Goal: Task Accomplishment & Management: Use online tool/utility

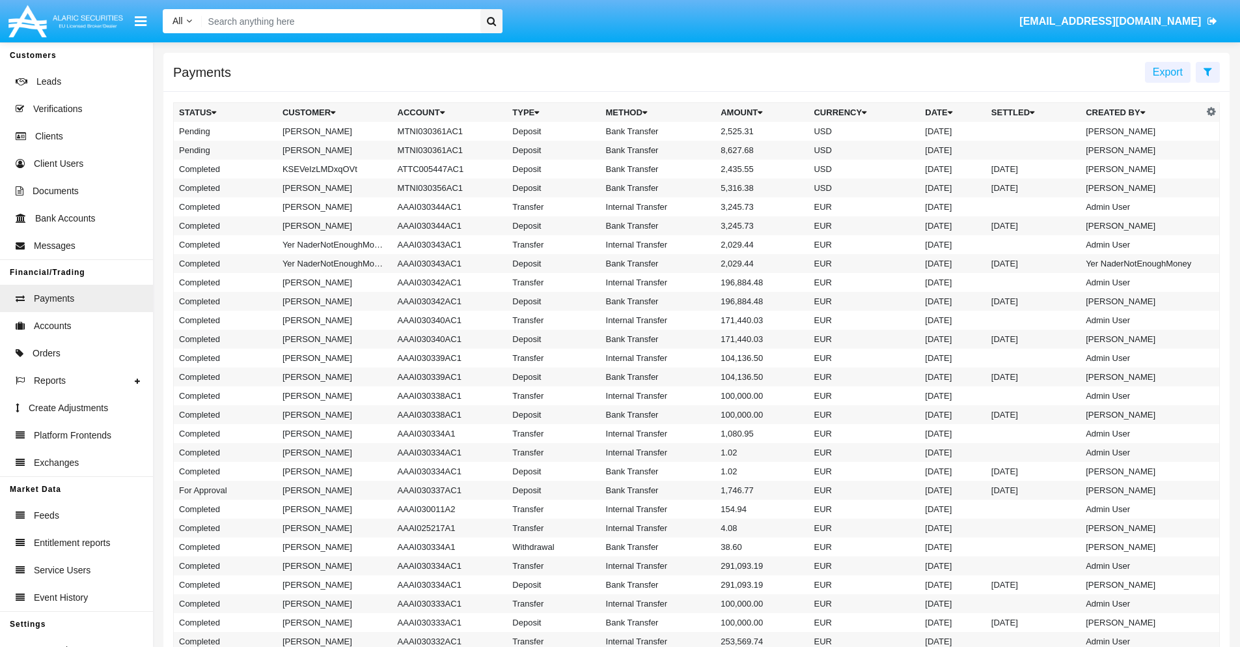
click at [1208, 71] on icon at bounding box center [1208, 71] width 8 height 10
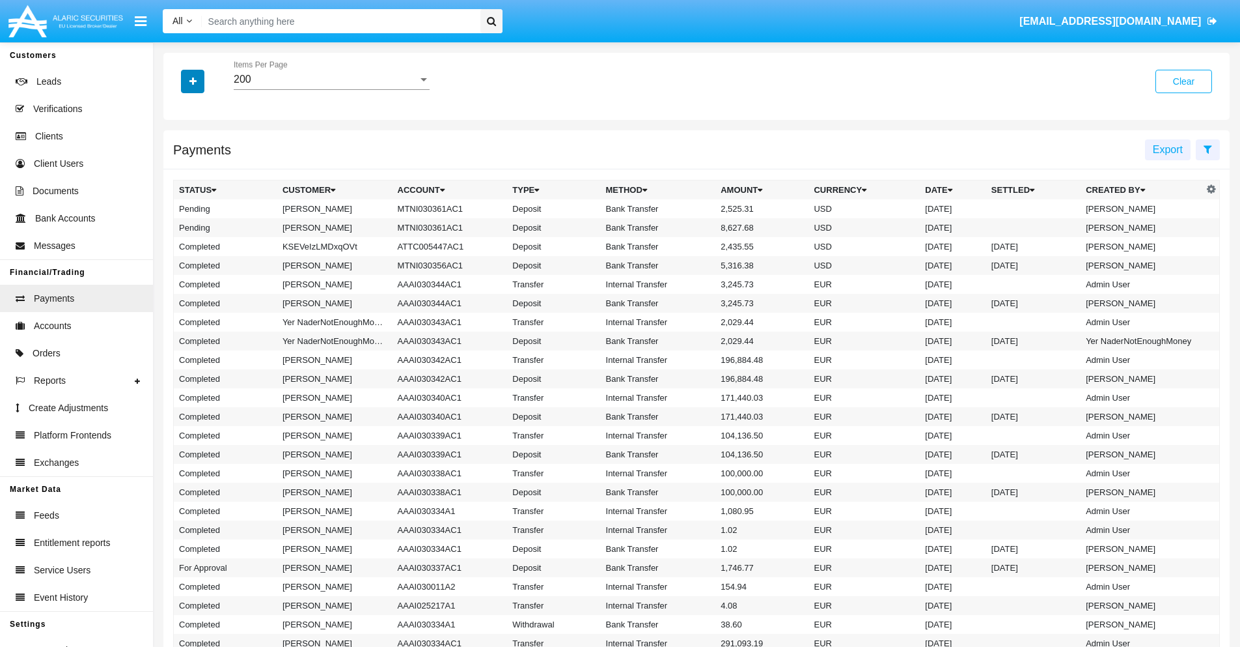
click at [193, 81] on icon "button" at bounding box center [192, 81] width 7 height 9
click at [204, 108] on span "Status" at bounding box center [203, 108] width 29 height 16
click at [179, 113] on input "Status" at bounding box center [178, 113] width 1 height 1
checkbox input "true"
click at [193, 81] on icon "button" at bounding box center [192, 81] width 7 height 9
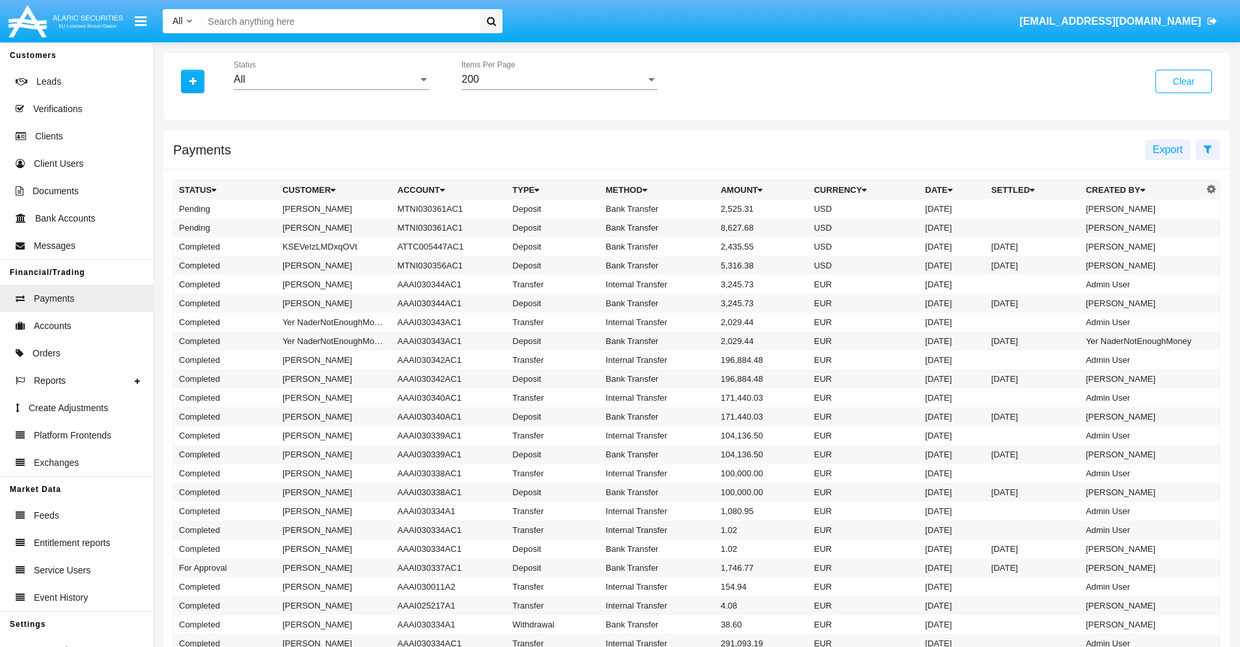
click at [331, 79] on div "All" at bounding box center [326, 80] width 184 height 12
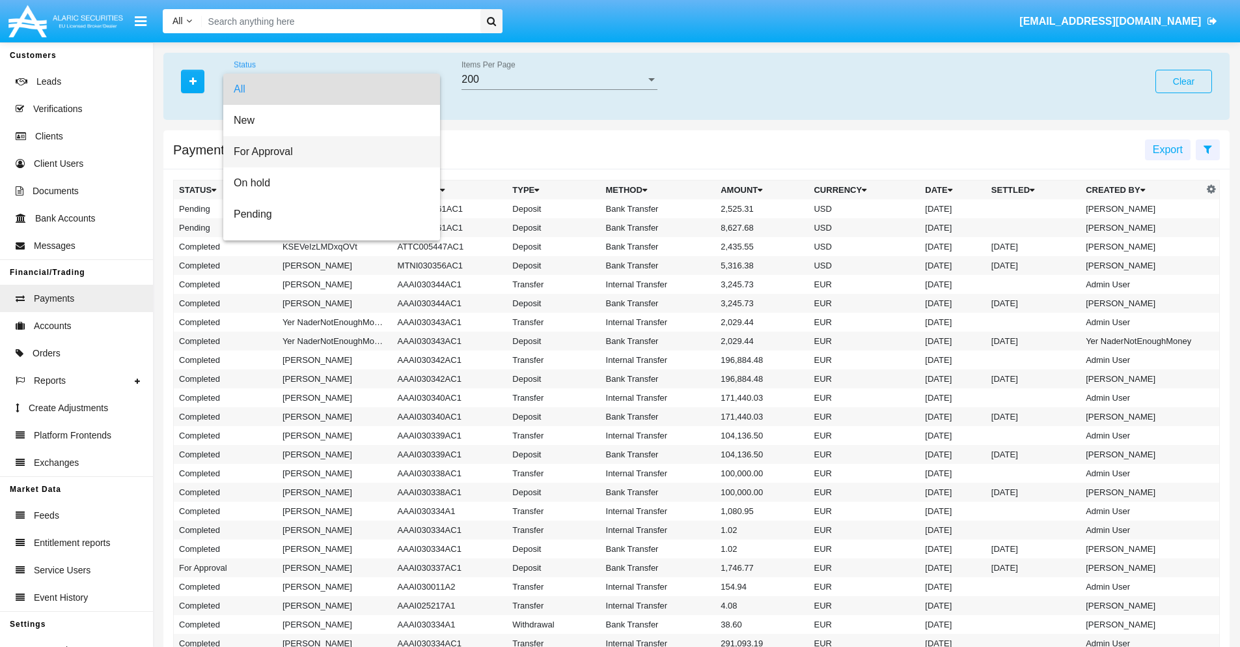
click at [327, 152] on span "For Approval" at bounding box center [332, 151] width 196 height 31
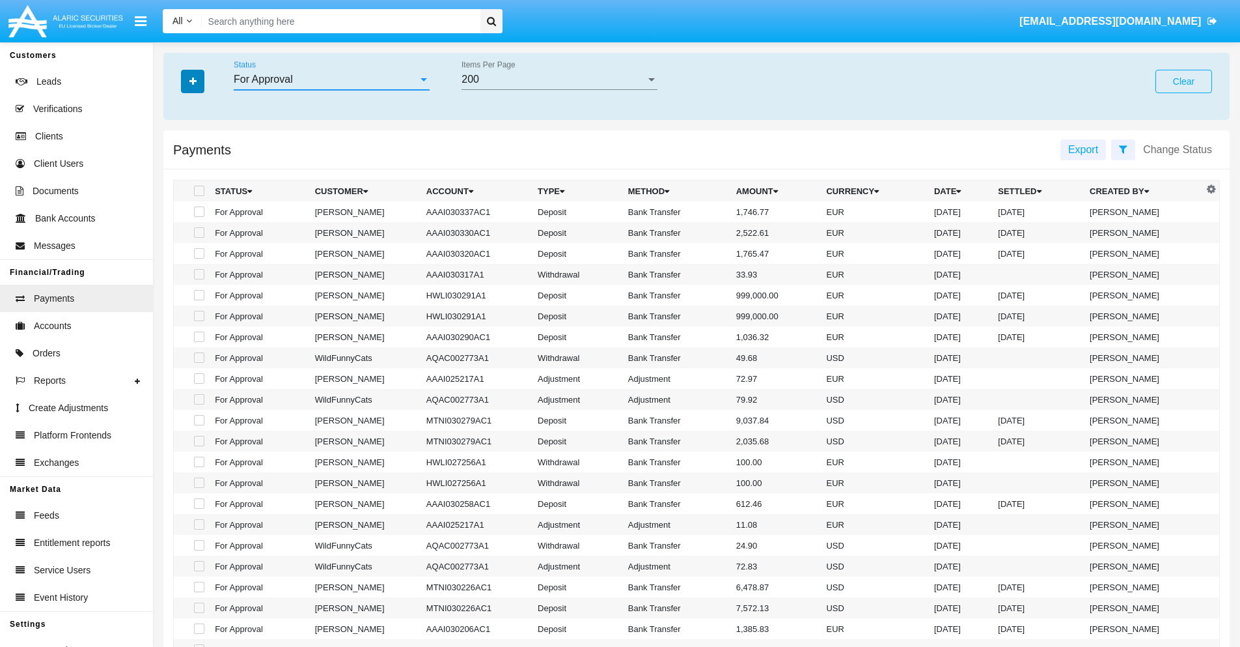
click at [193, 81] on icon "button" at bounding box center [192, 81] width 7 height 9
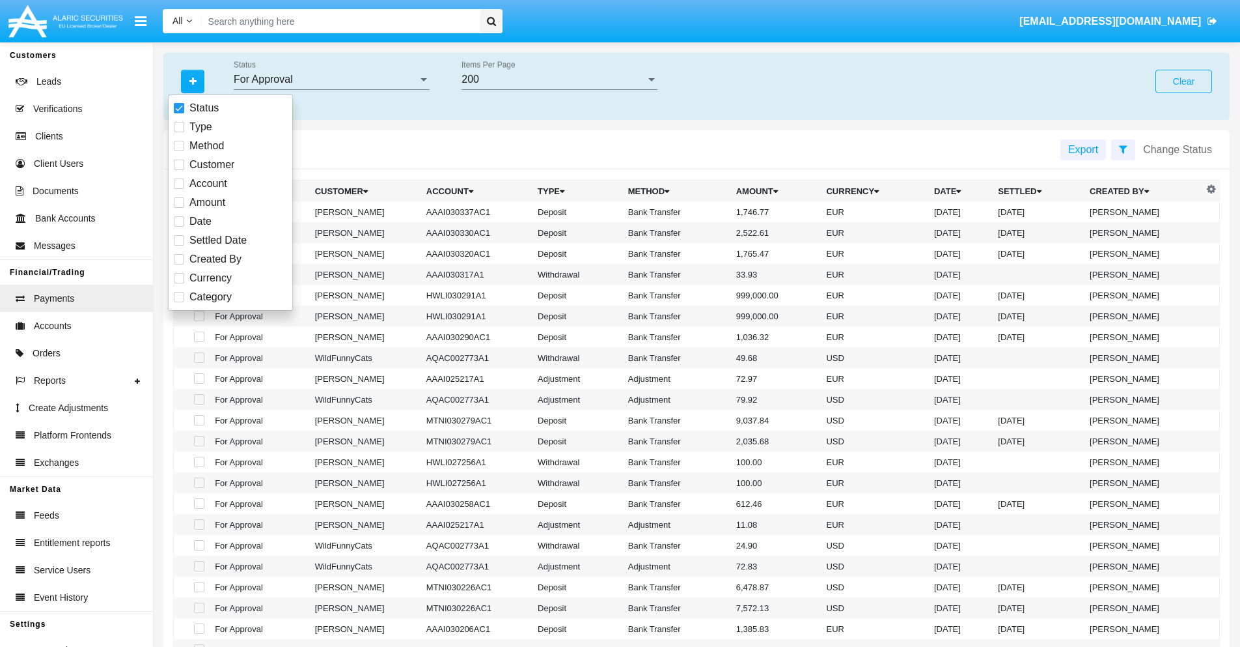
click at [210, 278] on span "Currency" at bounding box center [210, 278] width 42 height 16
click at [179, 283] on input "Currency" at bounding box center [178, 283] width 1 height 1
checkbox input "true"
click at [193, 81] on icon "button" at bounding box center [192, 81] width 7 height 9
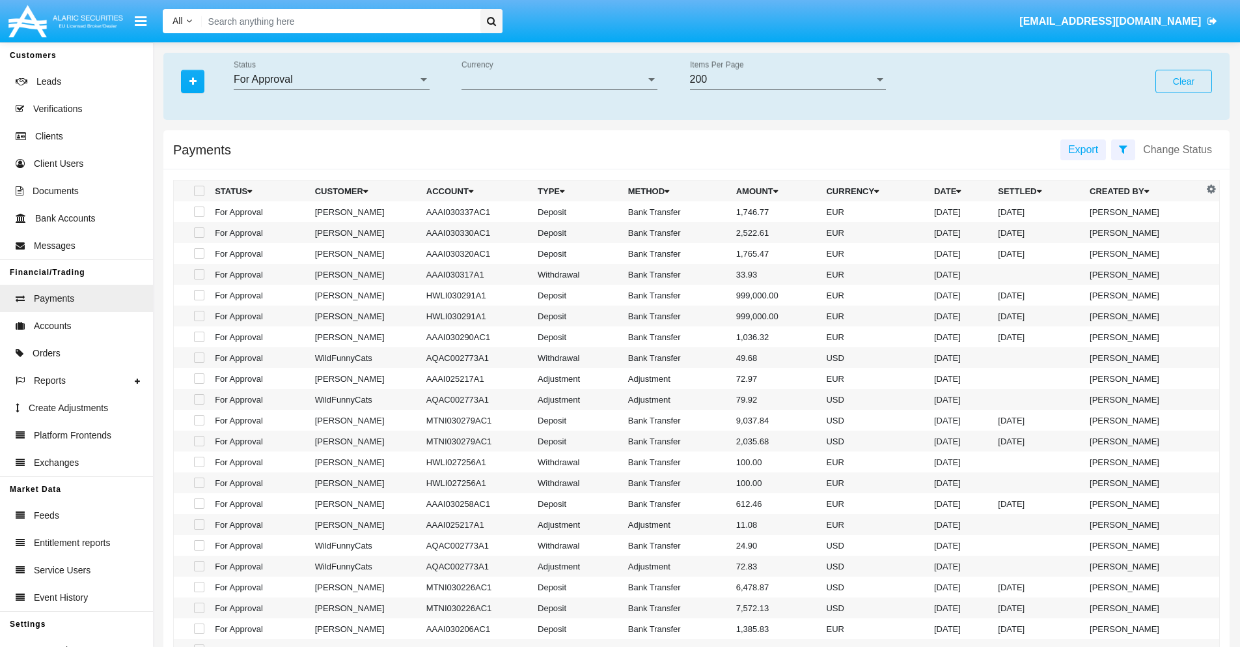
click at [559, 79] on span "Currency" at bounding box center [554, 80] width 184 height 12
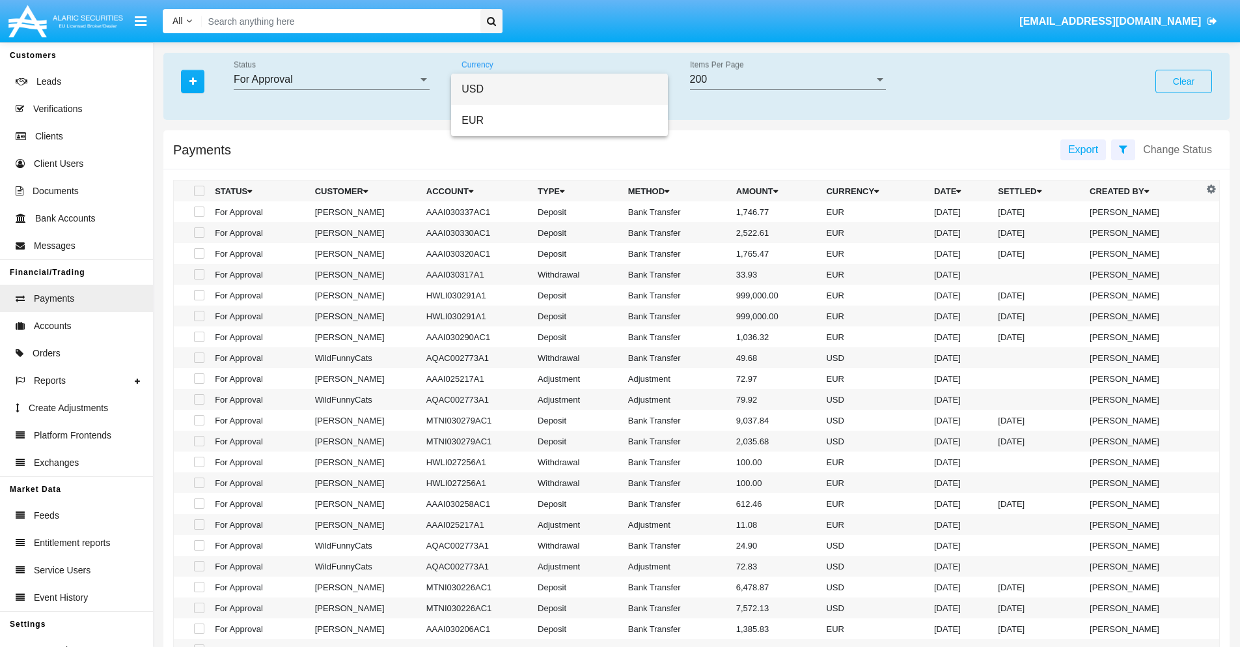
click at [559, 89] on span "USD" at bounding box center [560, 89] width 196 height 31
